Goal: Information Seeking & Learning: Check status

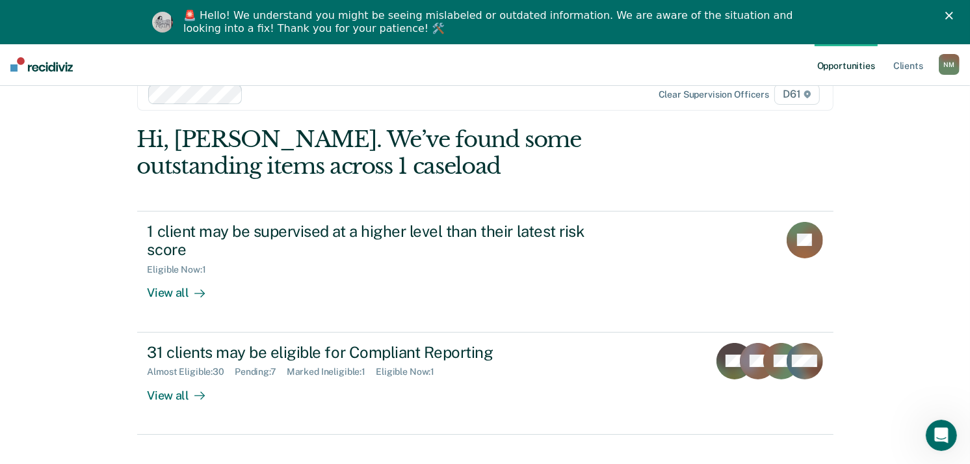
scroll to position [44, 0]
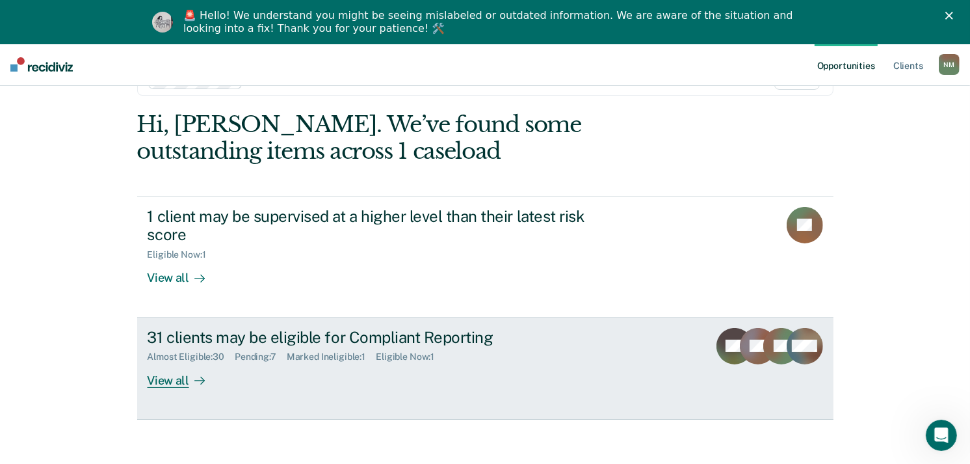
click at [421, 343] on div "31 clients may be eligible for Compliant Reporting" at bounding box center [376, 337] width 457 height 19
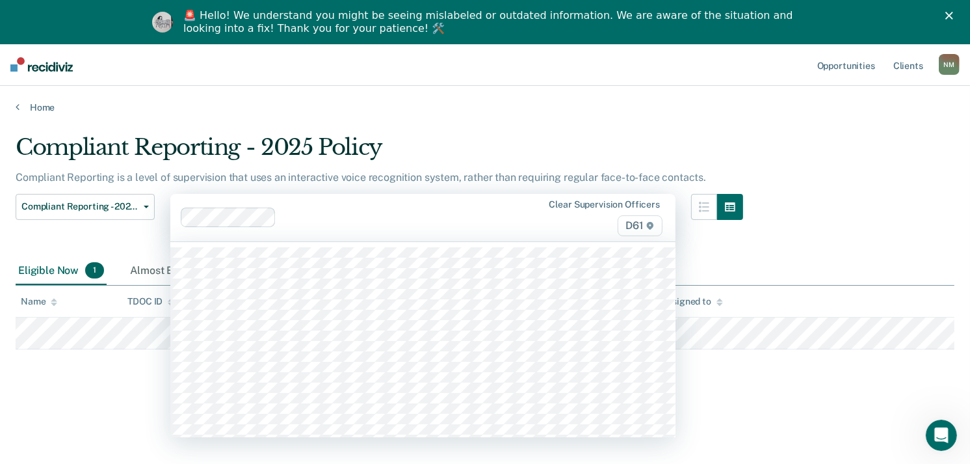
click at [375, 232] on div "Clear supervision officers D61" at bounding box center [422, 217] width 505 height 47
type input "a"
type input "mol"
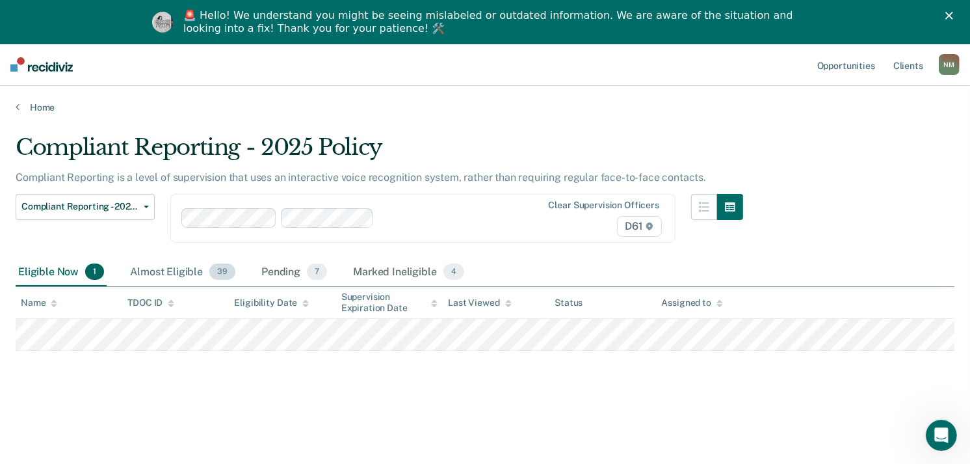
click at [209, 273] on span "39" at bounding box center [222, 271] width 26 height 17
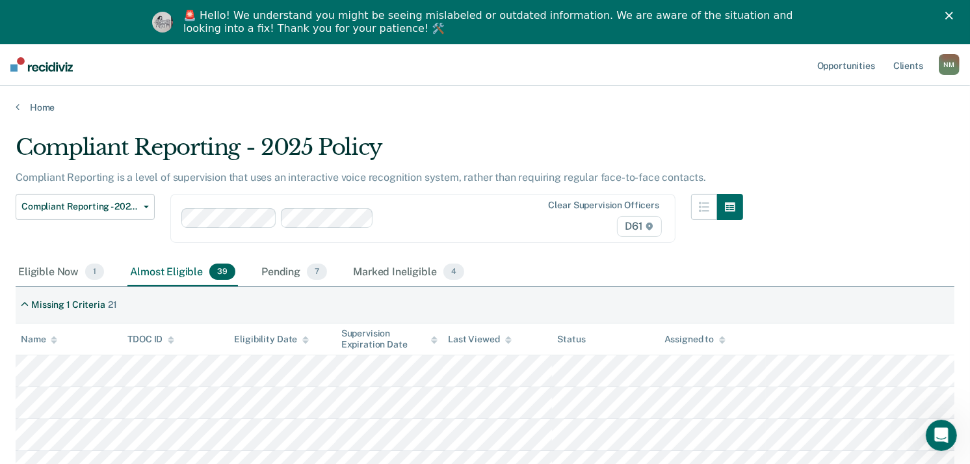
click at [49, 339] on div "Name" at bounding box center [39, 339] width 36 height 11
click at [378, 271] on div "Marked Ineligible 4" at bounding box center [409, 272] width 116 height 29
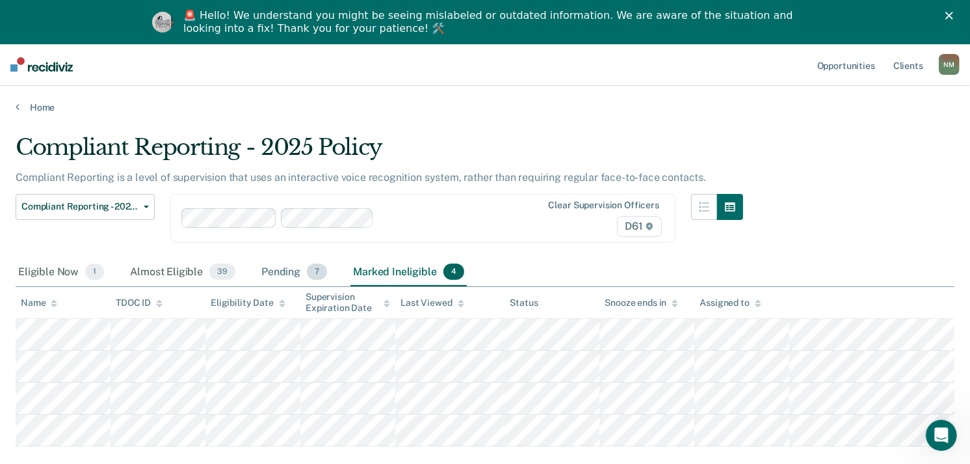
click at [315, 278] on span "7" at bounding box center [317, 271] width 20 height 17
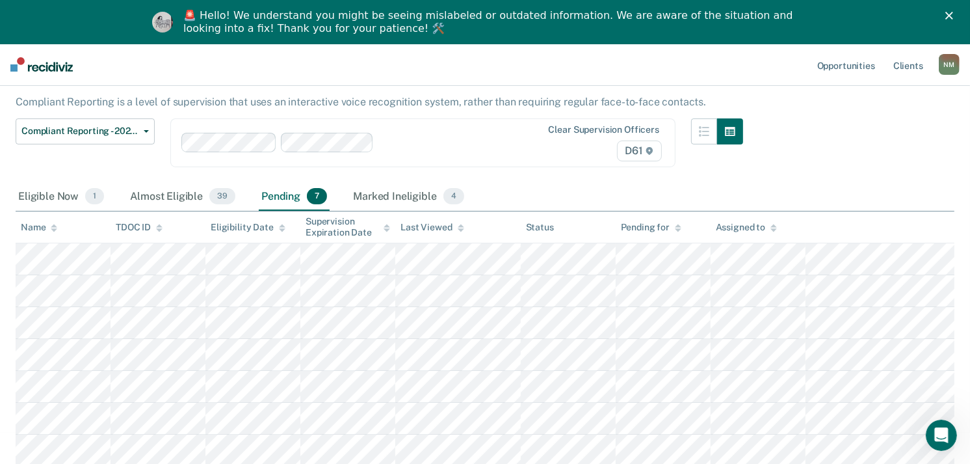
scroll to position [76, 0]
drag, startPoint x: 192, startPoint y: 194, endPoint x: 192, endPoint y: 203, distance: 9.1
click at [192, 202] on div "Almost Eligible 39" at bounding box center [182, 196] width 111 height 29
click at [189, 197] on div "Almost Eligible 39" at bounding box center [182, 196] width 111 height 29
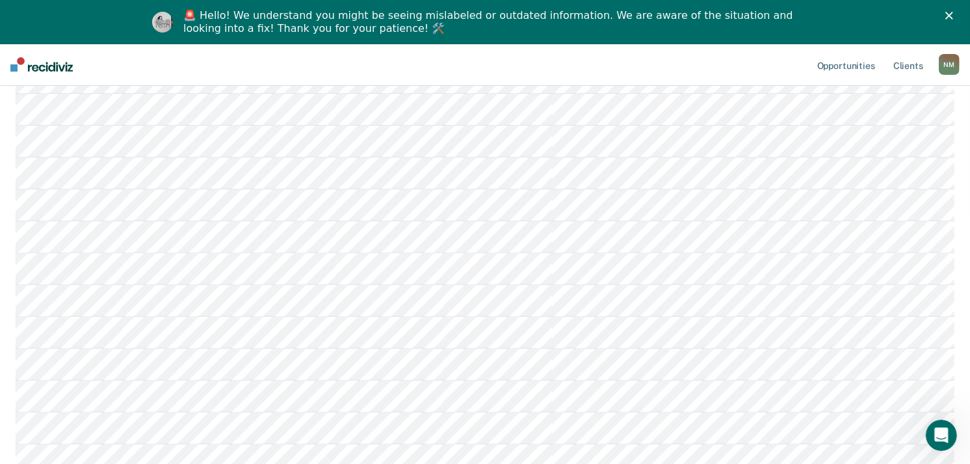
scroll to position [366, 0]
